Goal: Task Accomplishment & Management: Manage account settings

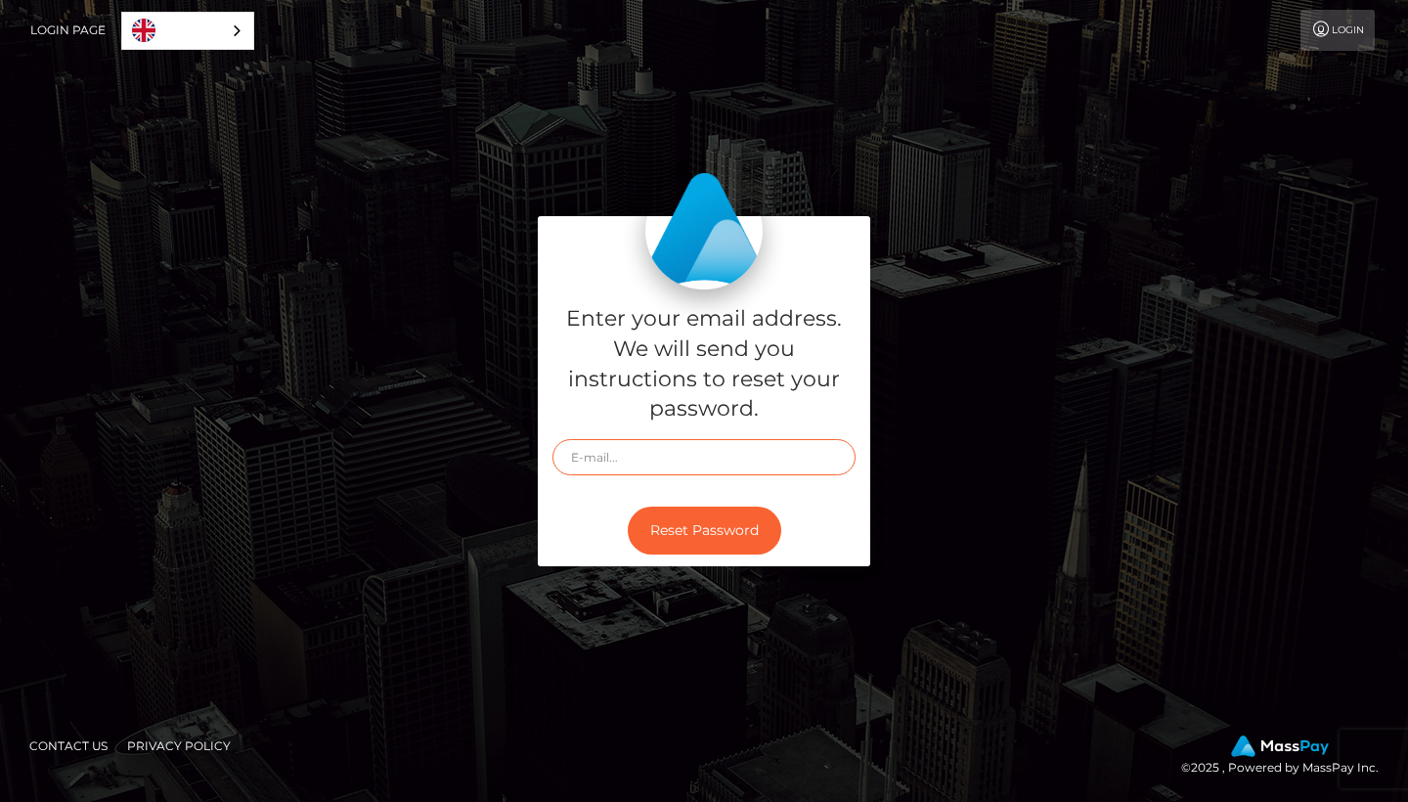
type input "dylanmoles421@gmail.com"
click at [703, 554] on div "Reset Password" at bounding box center [704, 530] width 333 height 71
click at [705, 533] on button "Reset Password" at bounding box center [705, 531] width 154 height 48
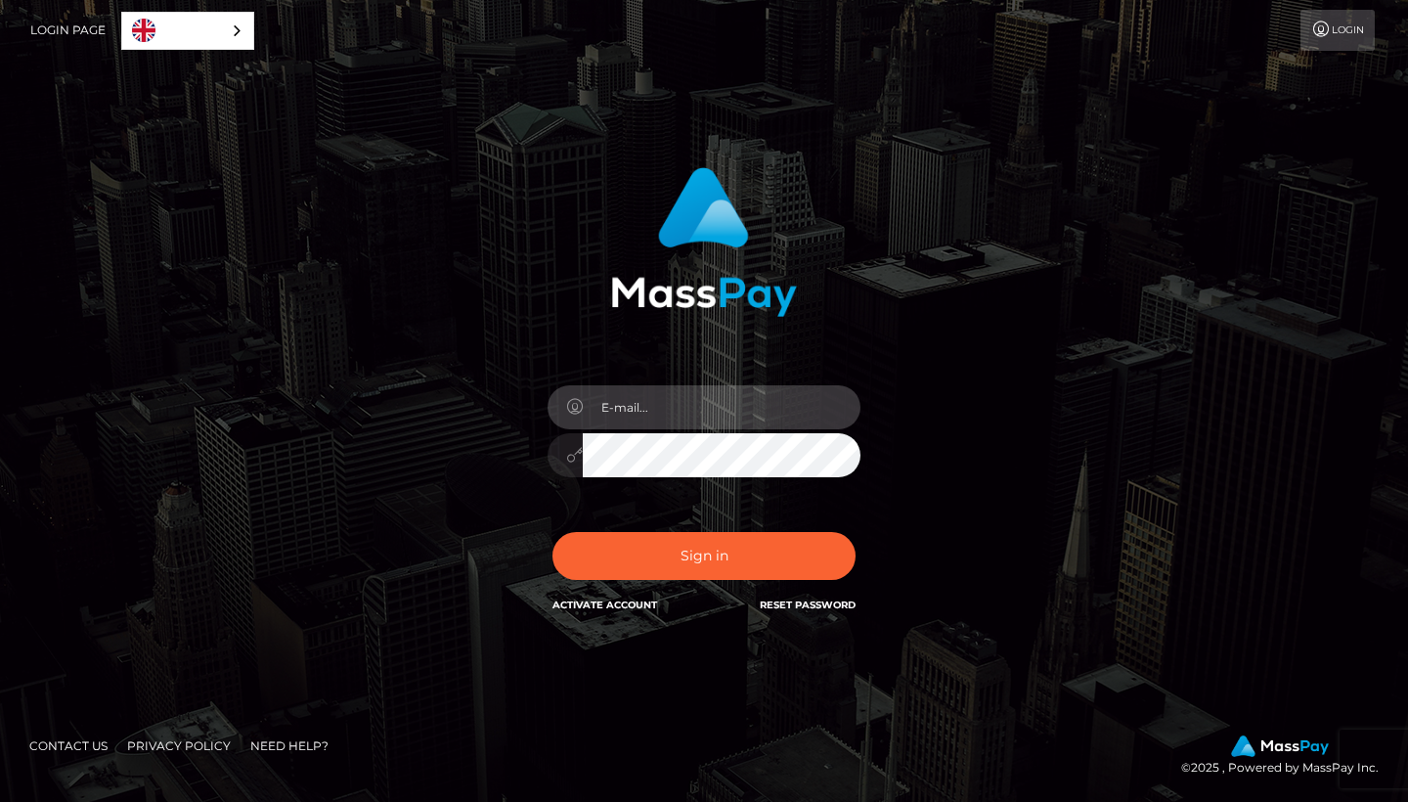
click at [691, 398] on input "email" at bounding box center [722, 407] width 278 height 44
click at [705, 428] on input "email" at bounding box center [722, 407] width 278 height 44
type input "dylanmoles421@gmail.com"
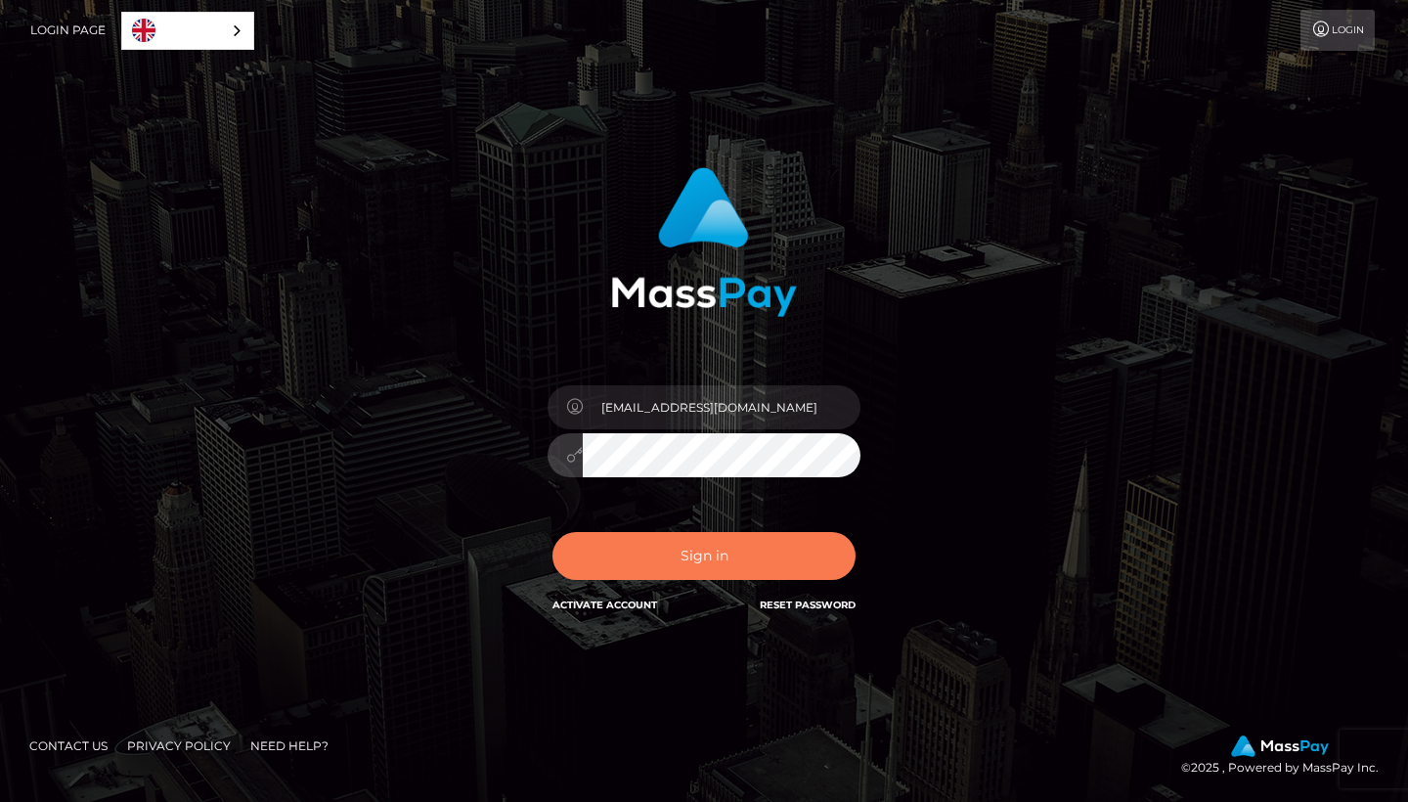
click at [706, 540] on button "Sign in" at bounding box center [704, 556] width 303 height 48
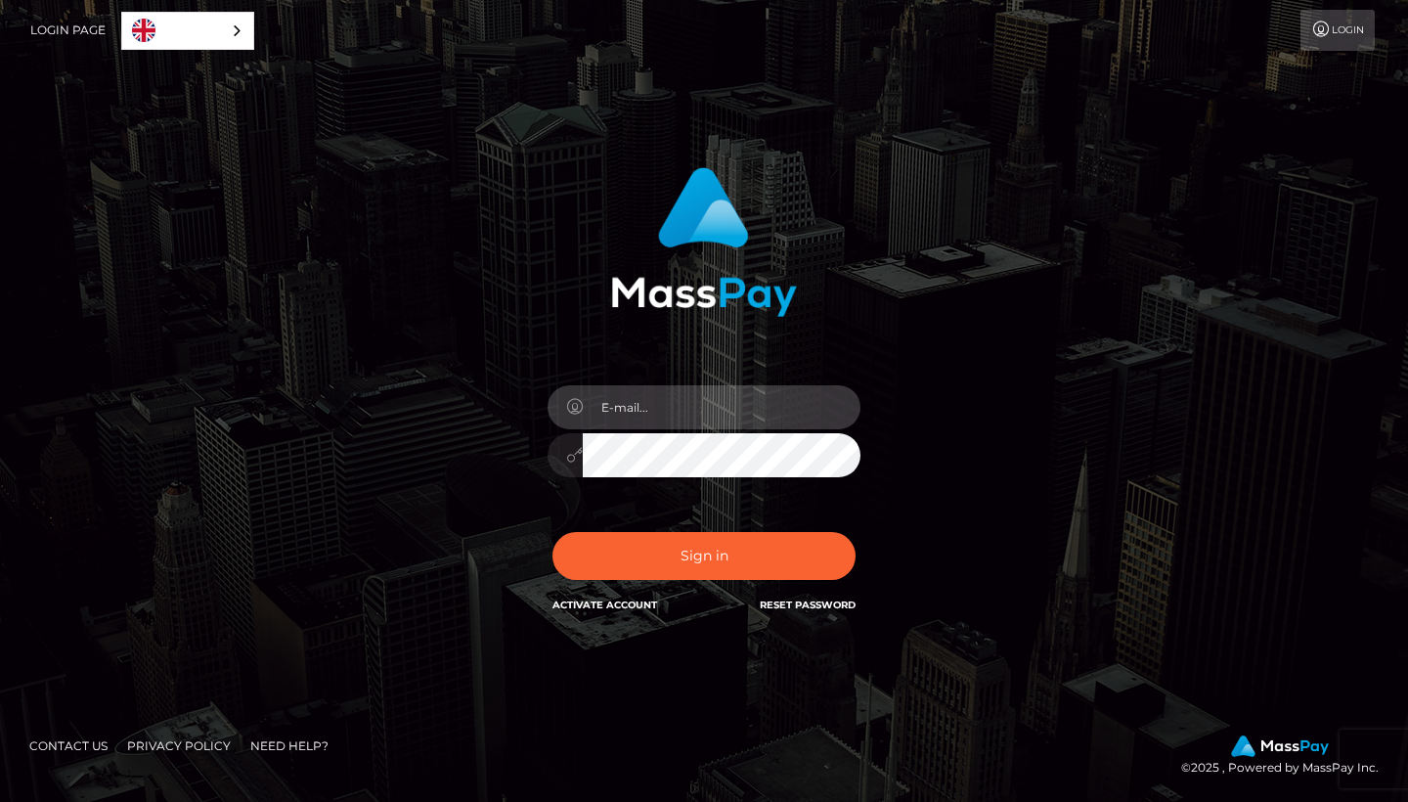
click at [659, 412] on input "email" at bounding box center [722, 407] width 278 height 44
type input "ZHlsYW5tb2xlczQyMUBnbWFpbC5jb20="
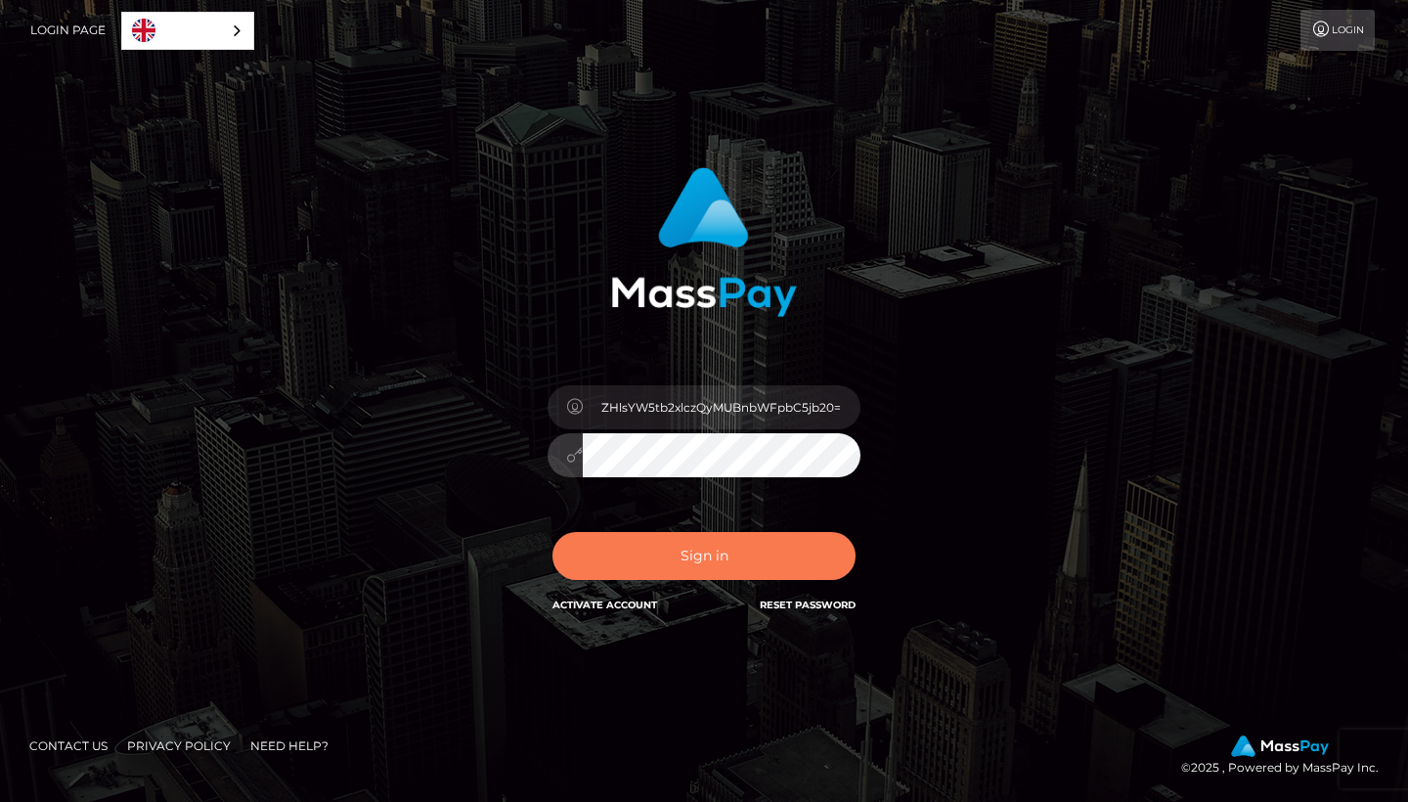
click at [722, 541] on button "Sign in" at bounding box center [704, 556] width 303 height 48
